Goal: Task Accomplishment & Management: Manage account settings

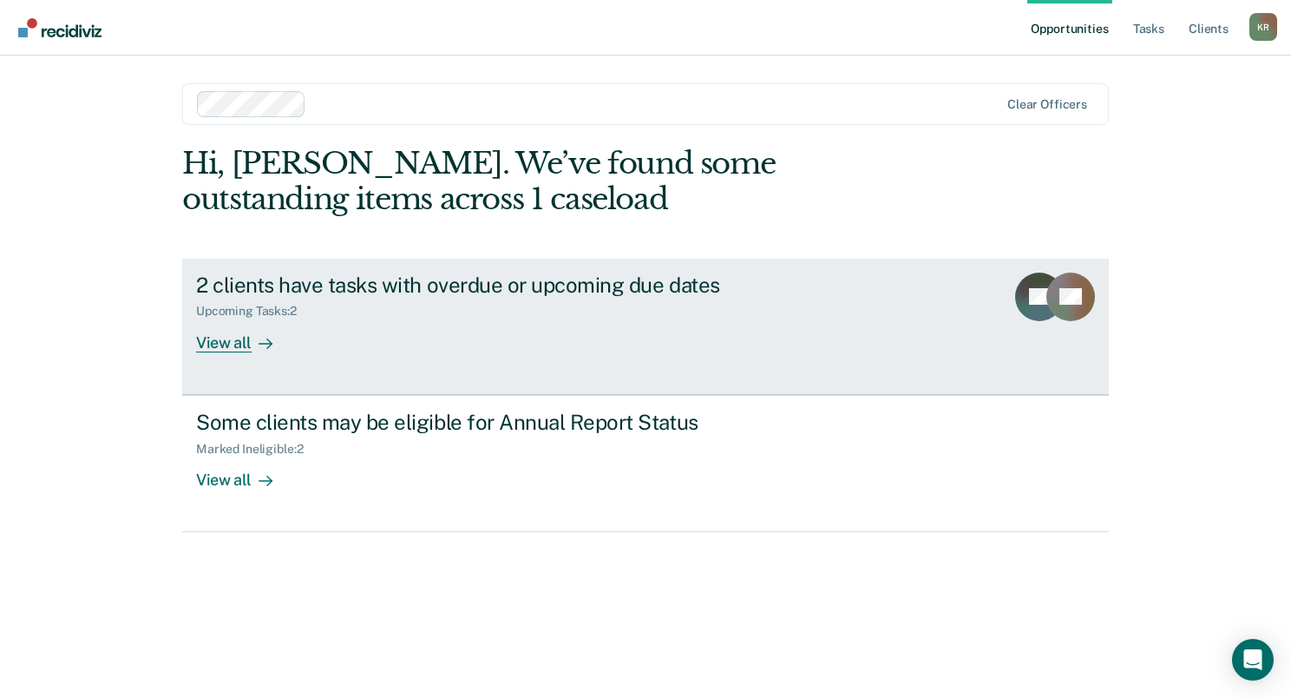
click at [208, 340] on div "View all" at bounding box center [244, 335] width 97 height 34
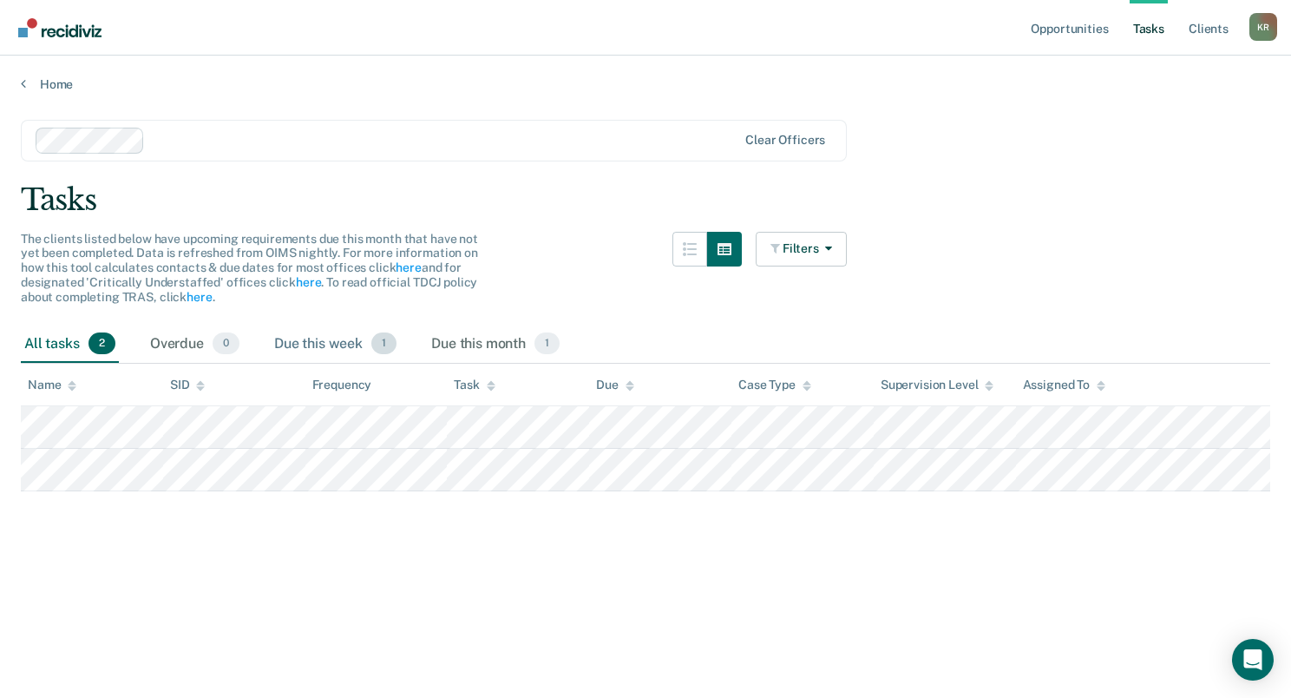
click at [328, 336] on div "Due this week 1" at bounding box center [335, 344] width 129 height 38
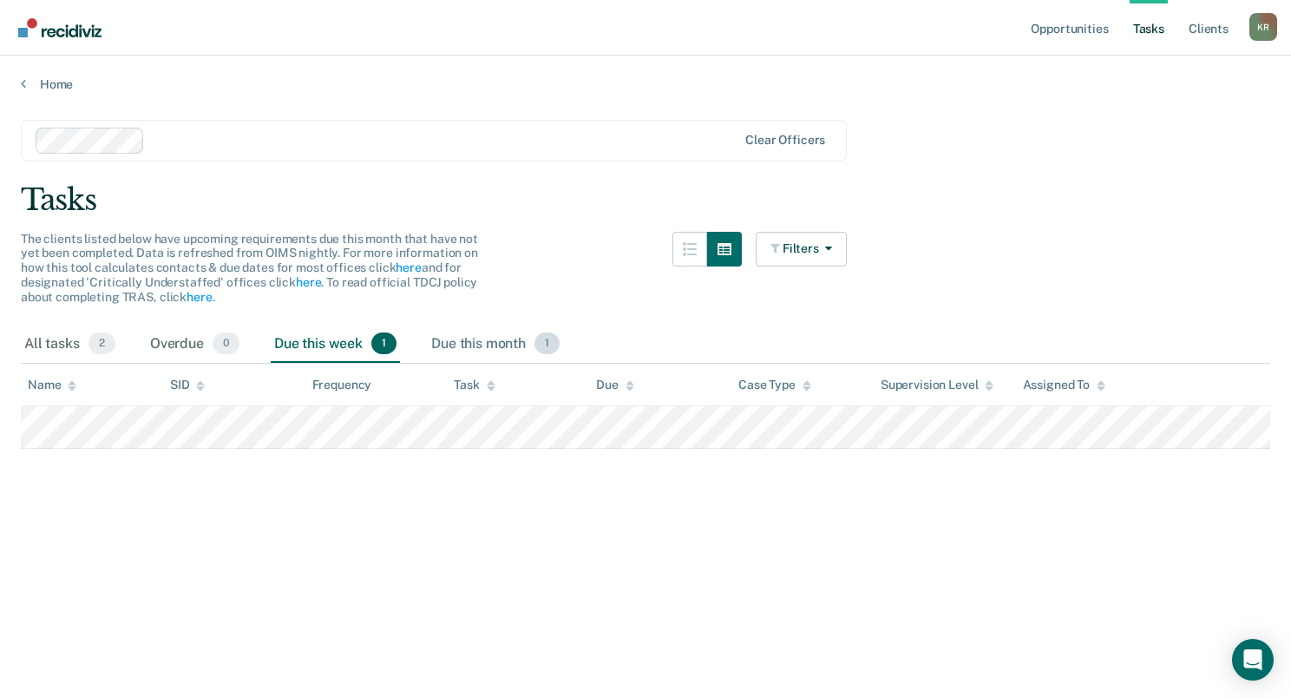
click at [476, 340] on div "Due this month 1" at bounding box center [495, 344] width 135 height 38
click at [318, 340] on div "Due this week 1" at bounding box center [335, 344] width 129 height 38
click at [444, 342] on div "Due this month 1" at bounding box center [495, 344] width 135 height 38
